Goal: Task Accomplishment & Management: Use online tool/utility

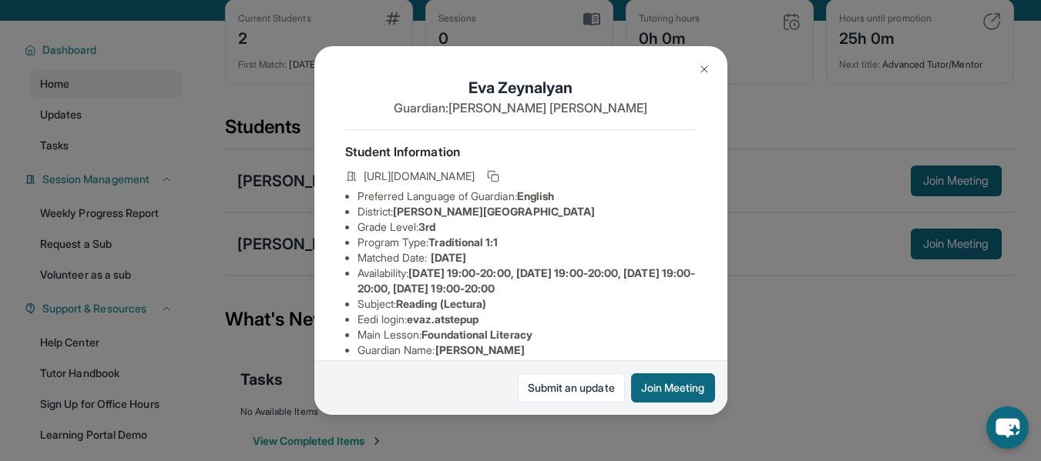
scroll to position [240, 0]
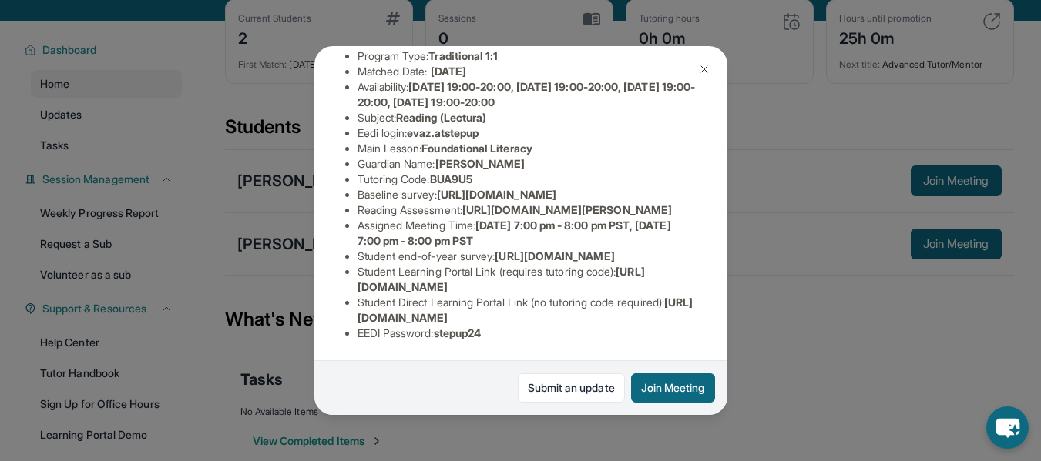
click at [711, 70] on button at bounding box center [704, 69] width 31 height 31
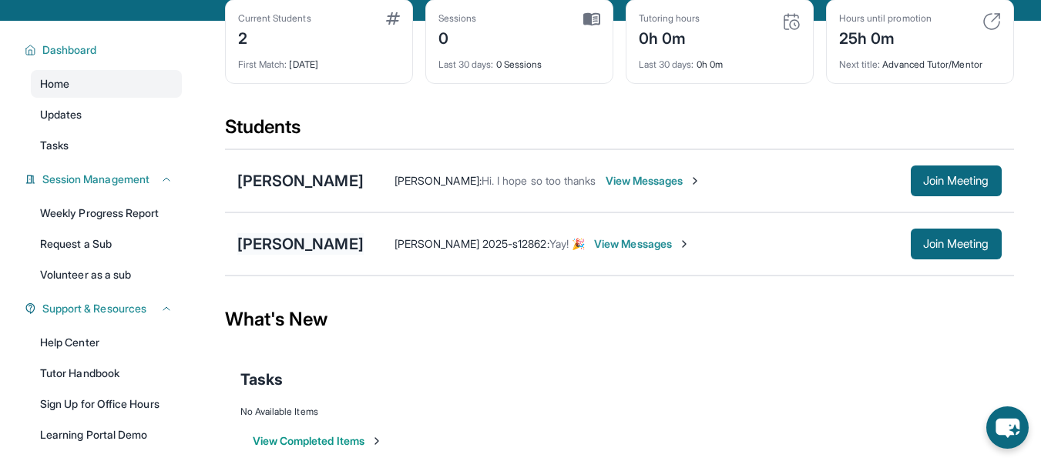
click at [267, 253] on div "[PERSON_NAME]" at bounding box center [300, 244] width 126 height 22
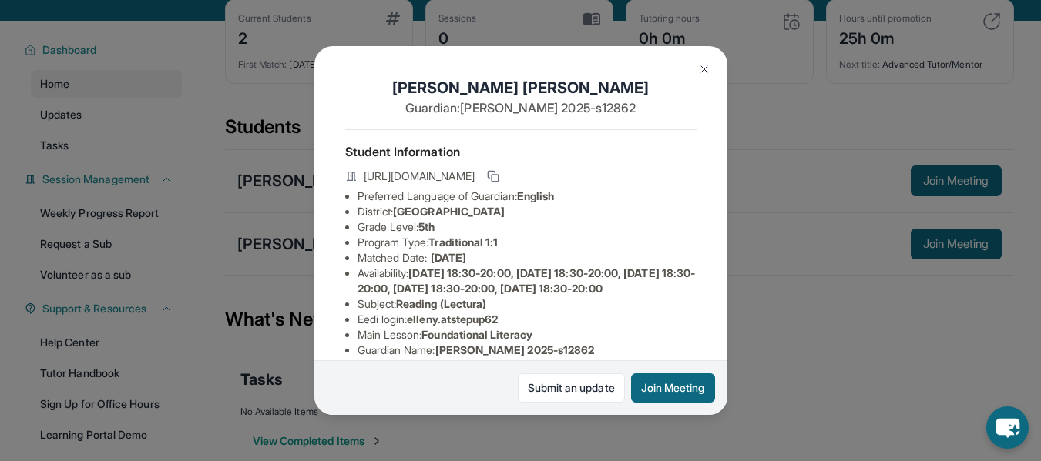
click at [239, 210] on div "[PERSON_NAME] Guardian: [PERSON_NAME] 2025-s12862 Student Information [URL][DOM…" at bounding box center [520, 230] width 1041 height 461
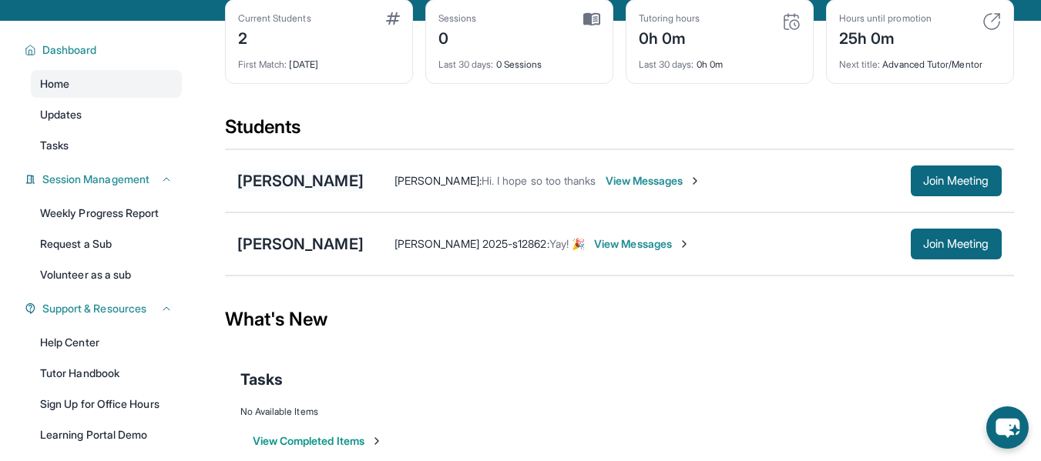
click at [283, 190] on div "[PERSON_NAME]" at bounding box center [300, 181] width 126 height 22
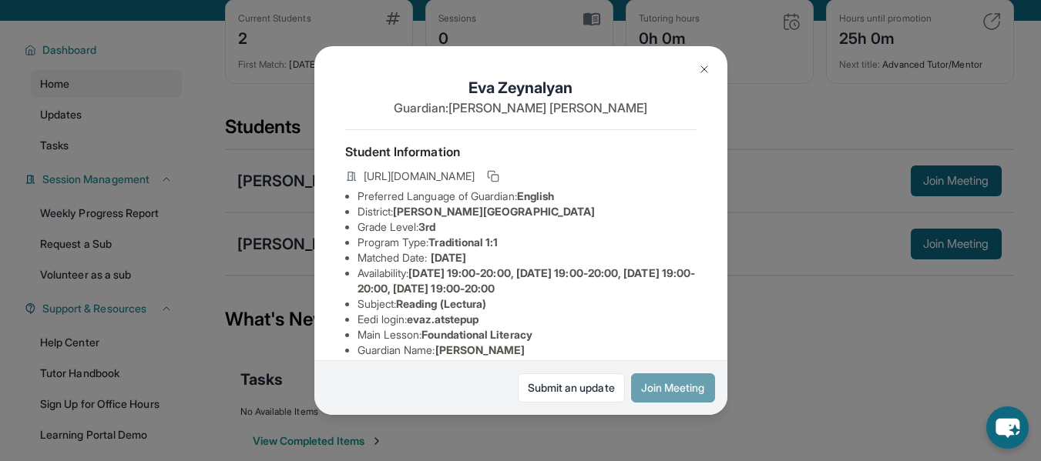
click at [679, 383] on button "Join Meeting" at bounding box center [673, 388] width 84 height 29
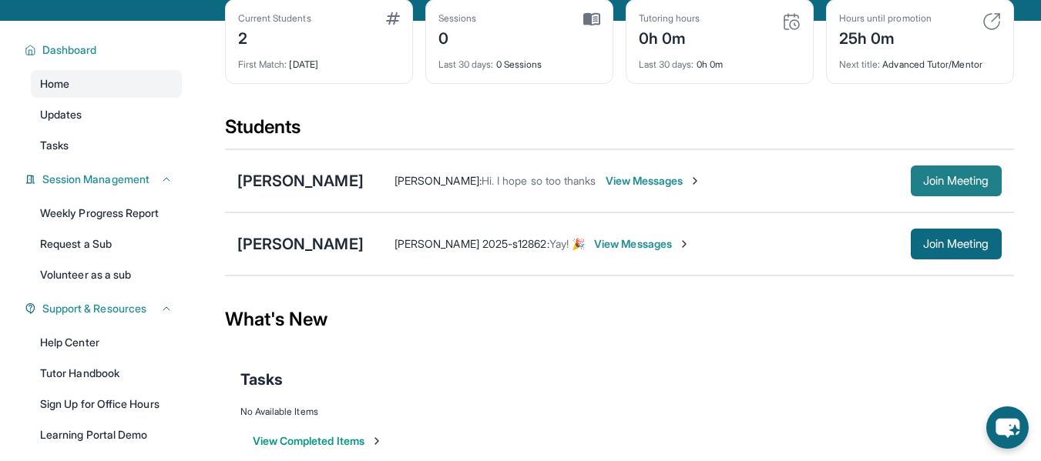
click at [942, 186] on span "Join Meeting" at bounding box center [956, 180] width 66 height 9
click at [304, 205] on div "[PERSON_NAME] [PERSON_NAME] : Hi. I hope so too thanks View Messages Join Meeti…" at bounding box center [619, 180] width 789 height 63
click at [295, 192] on div "[PERSON_NAME]" at bounding box center [300, 181] width 126 height 22
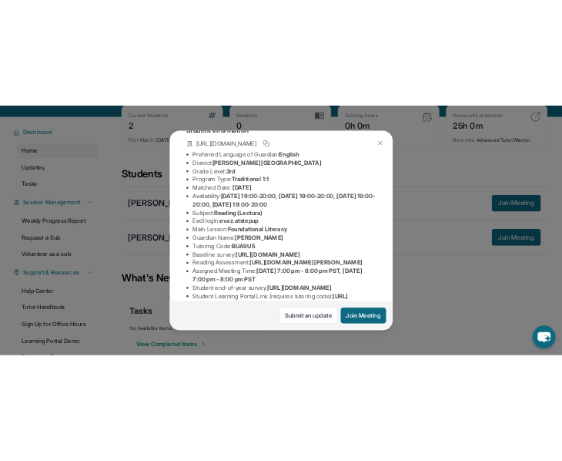
scroll to position [183, 0]
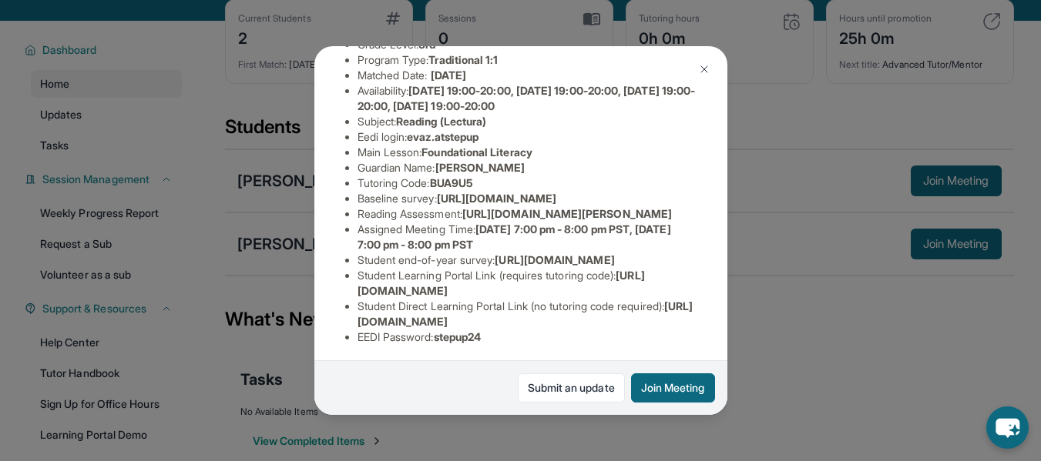
drag, startPoint x: 361, startPoint y: 226, endPoint x: 513, endPoint y: 243, distance: 152.7
click at [513, 205] on span "[URL][DOMAIN_NAME]" at bounding box center [496, 198] width 119 height 13
click at [644, 220] on span "[URL][DOMAIN_NAME][PERSON_NAME]" at bounding box center [567, 213] width 210 height 13
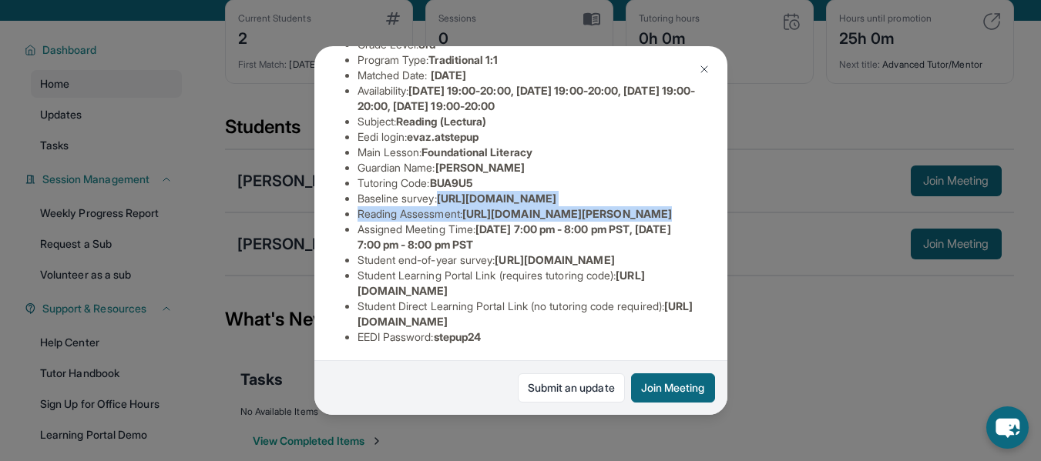
drag, startPoint x: 645, startPoint y: 273, endPoint x: 358, endPoint y: 223, distance: 290.9
click at [358, 223] on ul "Preferred Language of Guardian: English District: [PERSON_NAME][GEOGRAPHIC_DATA…" at bounding box center [520, 175] width 351 height 339
copy ul "[URL][DOMAIN_NAME] Reading Assessment : [URL][DOMAIN_NAME]?"
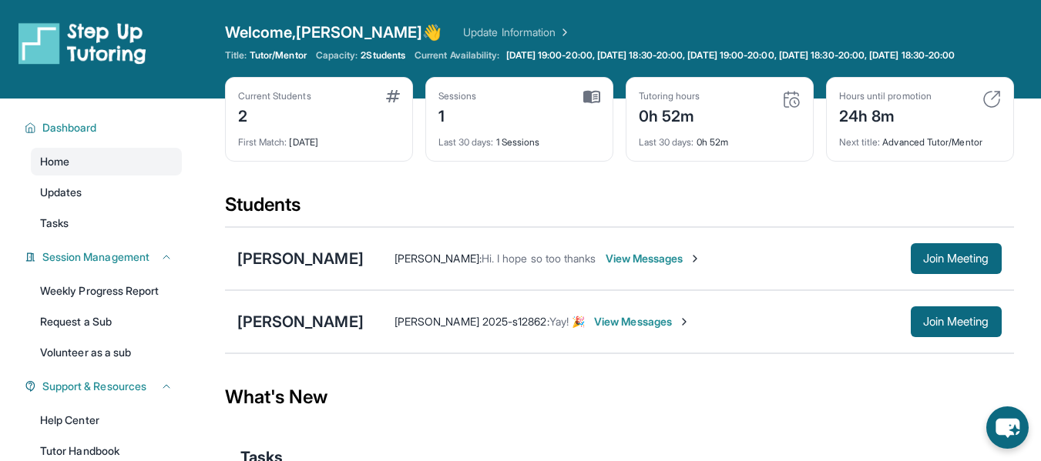
click at [585, 104] on img at bounding box center [591, 97] width 17 height 14
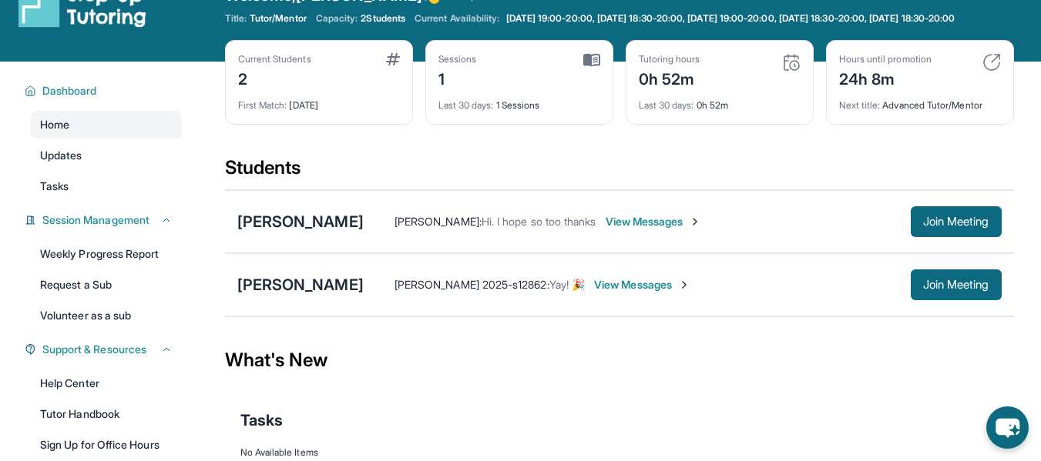
scroll to position [36, 0]
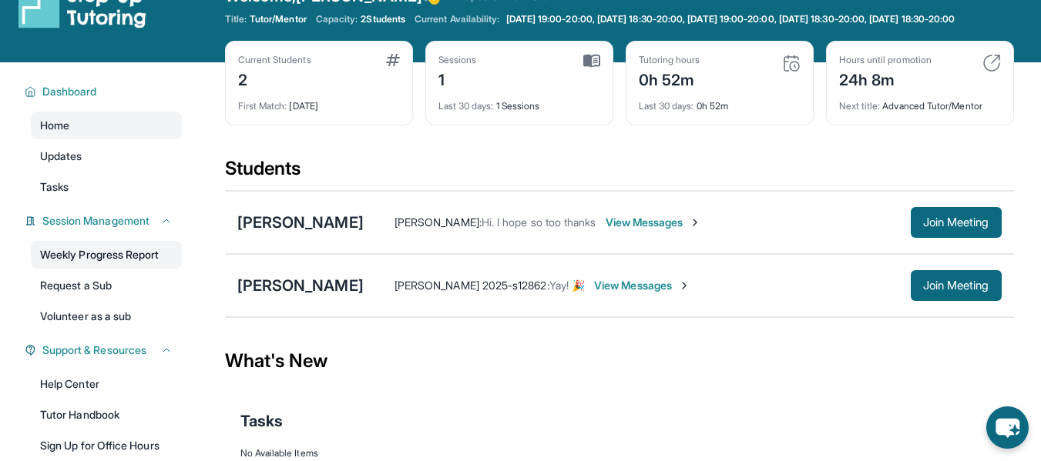
click at [154, 269] on link "Weekly Progress Report" at bounding box center [106, 255] width 151 height 28
